Goal: Check status: Check status

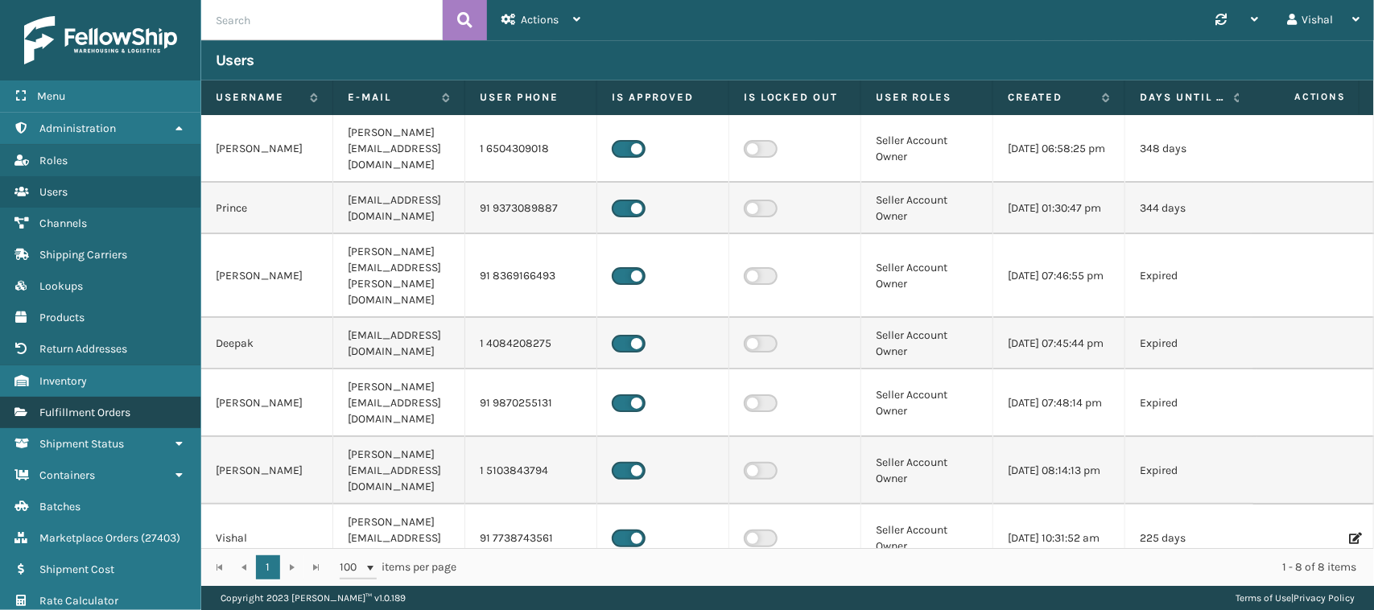
click at [53, 406] on span "Fulfillment Orders" at bounding box center [84, 413] width 91 height 14
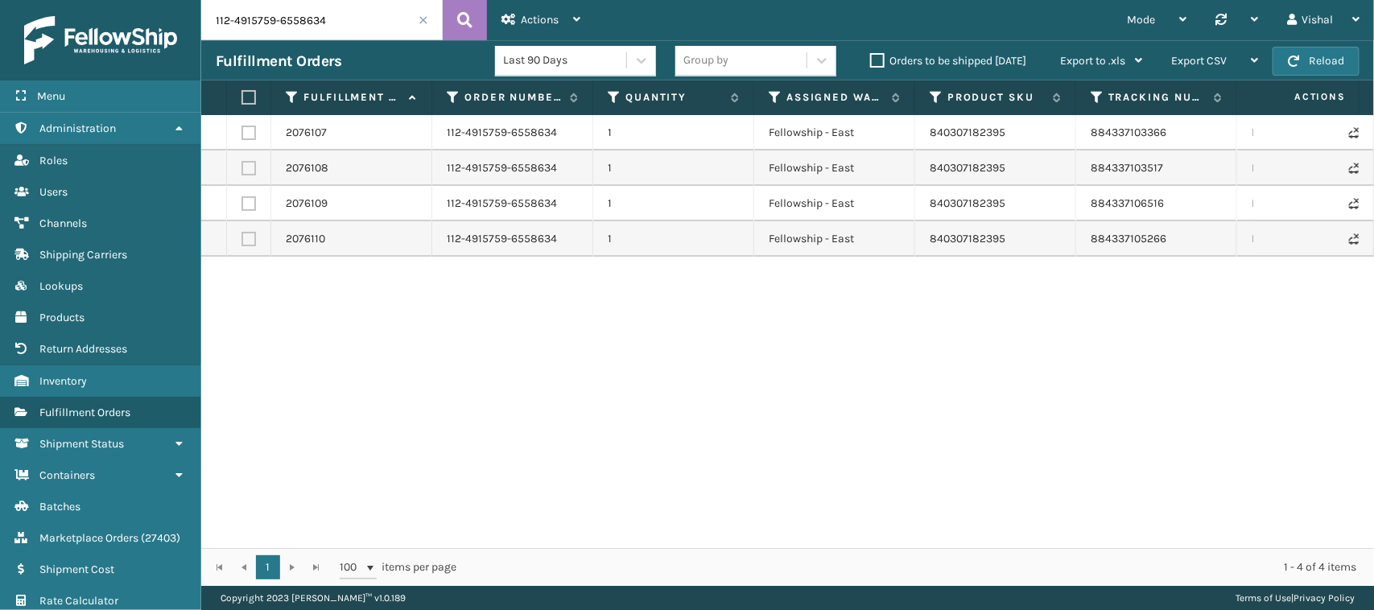
click at [336, 28] on input "112-4915759-6558634" at bounding box center [322, 20] width 242 height 40
paste input "3402417-3101021"
type input "112-3402417-3101021"
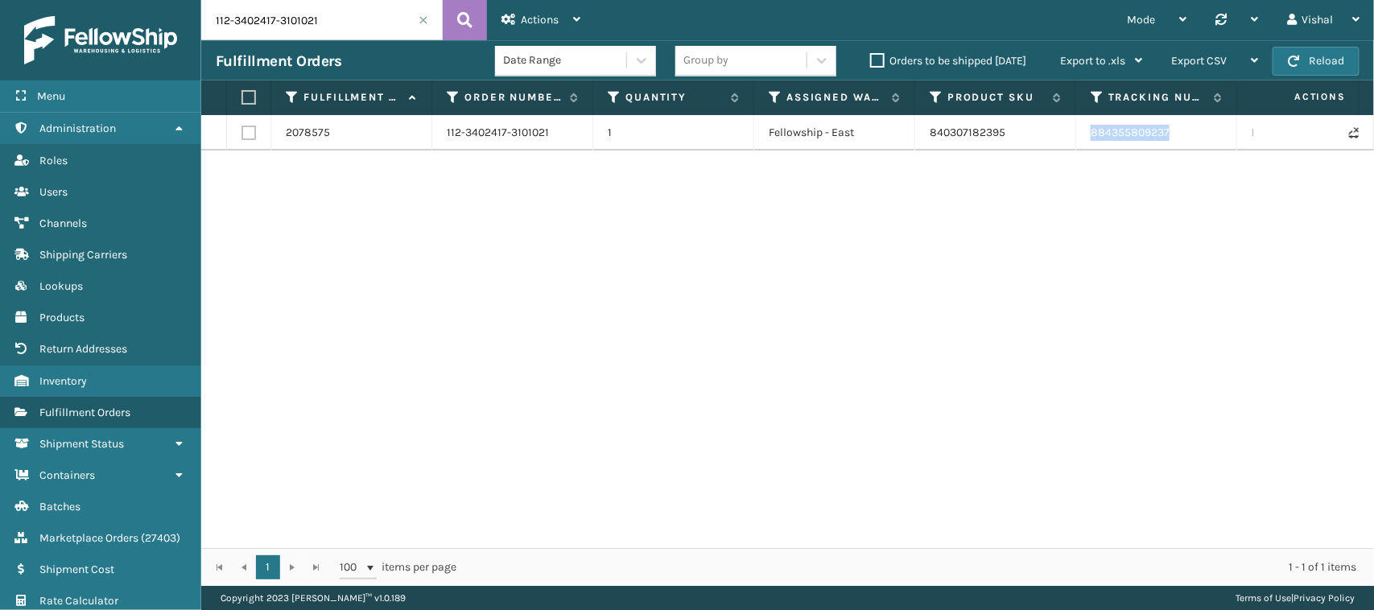
drag, startPoint x: 1174, startPoint y: 130, endPoint x: 1088, endPoint y: 122, distance: 86.5
click at [1088, 122] on td "884355809237" at bounding box center [1156, 132] width 161 height 35
copy link "884355809237"
